Goal: Check status

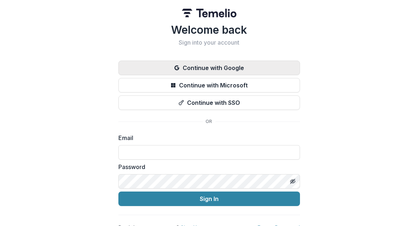
click at [249, 69] on button "Continue with Google" at bounding box center [209, 68] width 182 height 15
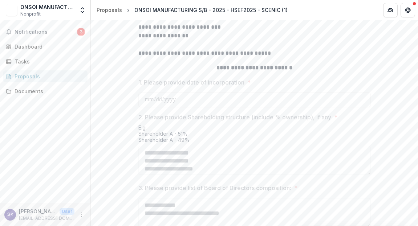
scroll to position [406, 0]
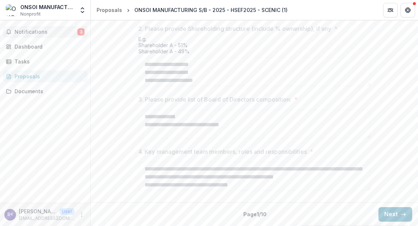
click at [46, 31] on span "Notifications" at bounding box center [46, 32] width 63 height 6
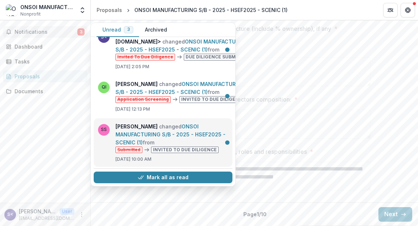
scroll to position [0, 0]
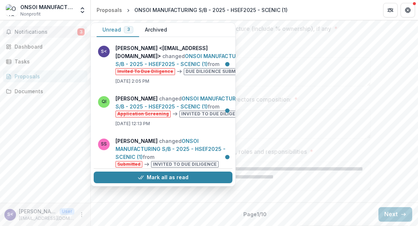
click at [47, 144] on div "Notifications 3 Unread 3 Archived s< sharon voo <sharonvooo@gmail.com> changed …" at bounding box center [45, 111] width 90 height 183
